Goal: Transaction & Acquisition: Subscribe to service/newsletter

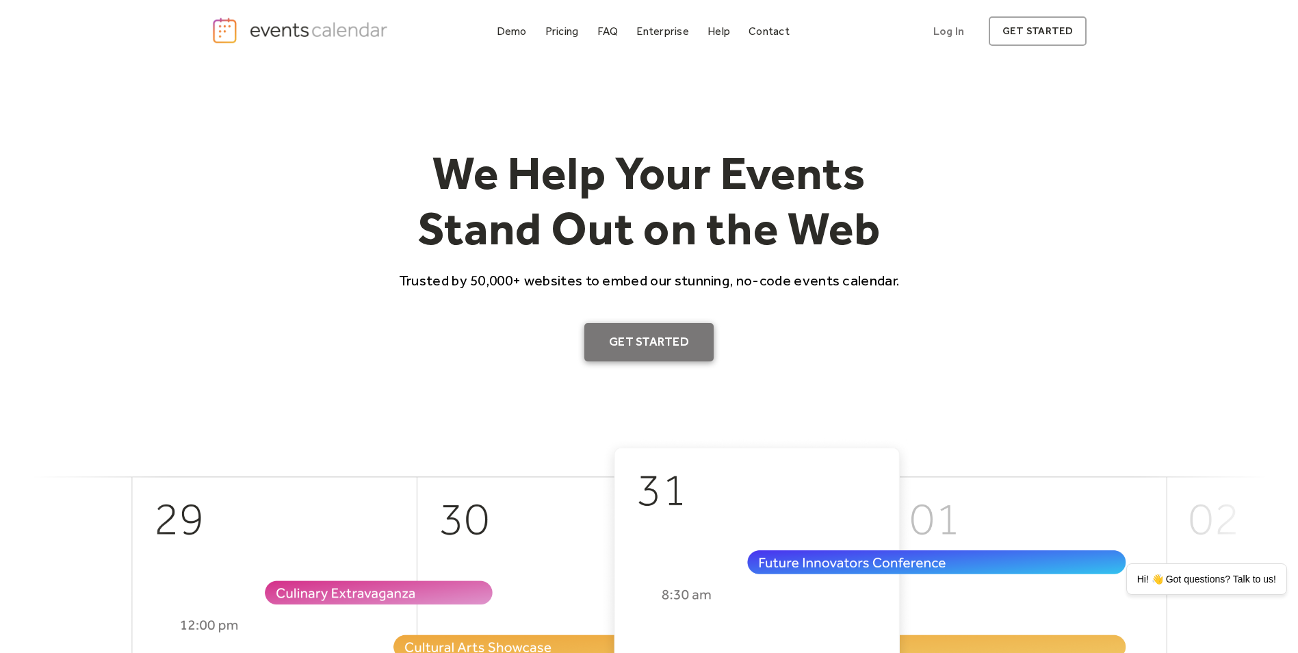
click at [640, 343] on link "Get Started" at bounding box center [648, 342] width 129 height 38
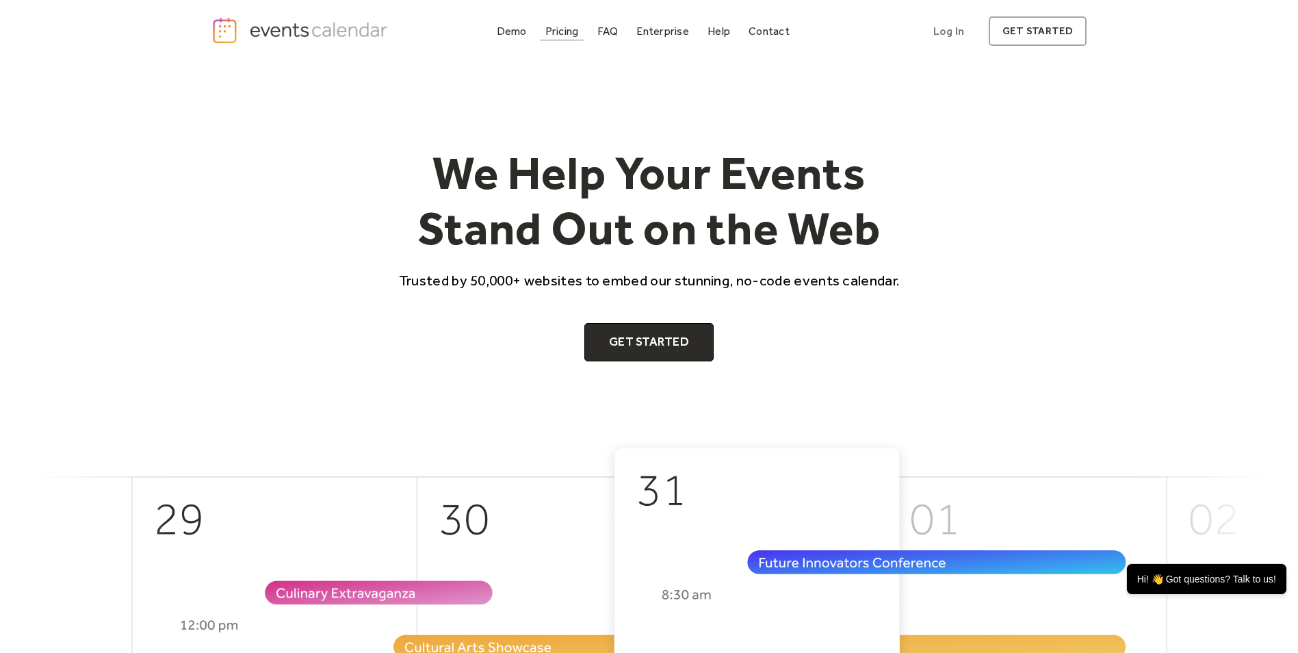
click at [555, 35] on div "Pricing" at bounding box center [562, 31] width 34 height 8
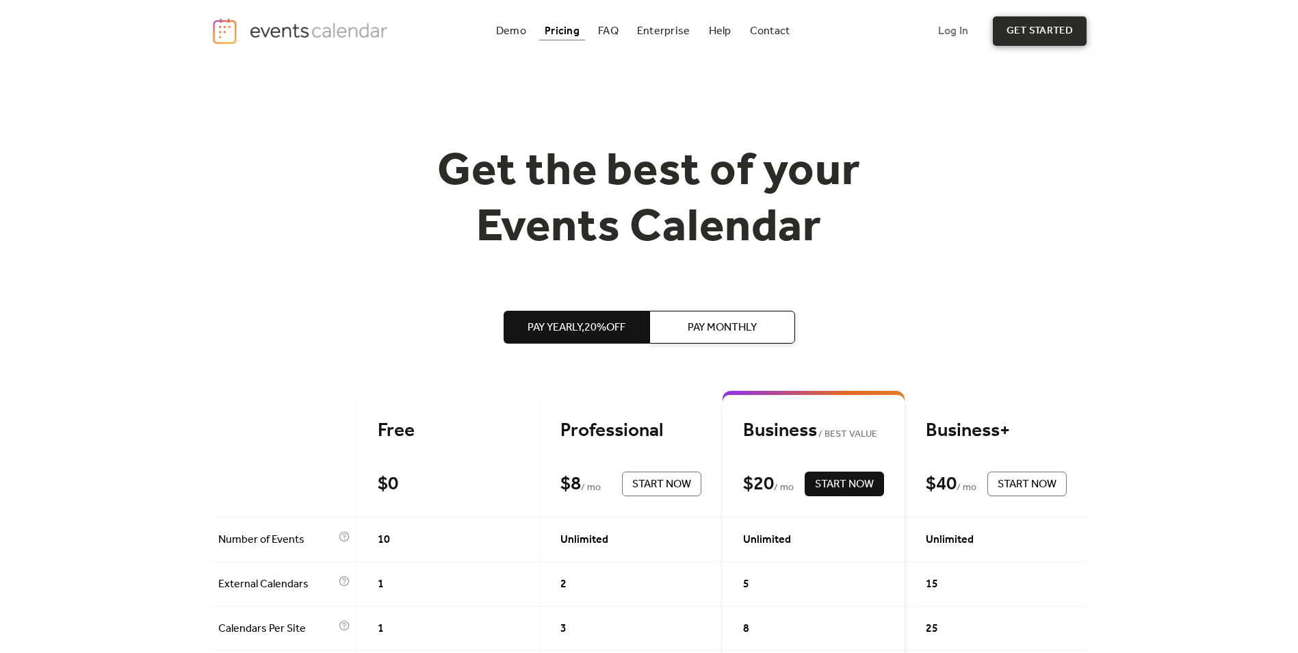
click at [1028, 24] on link "get started" at bounding box center [1040, 30] width 94 height 29
